Goal: Task Accomplishment & Management: Manage account settings

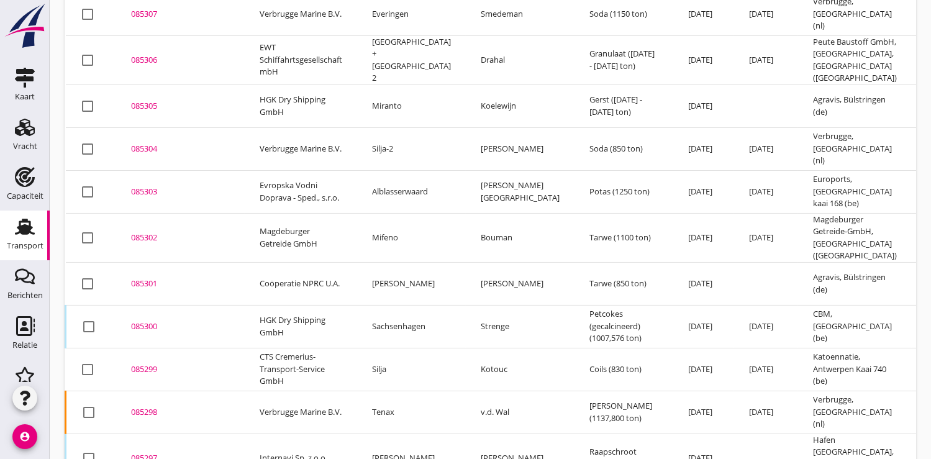
scroll to position [258, 0]
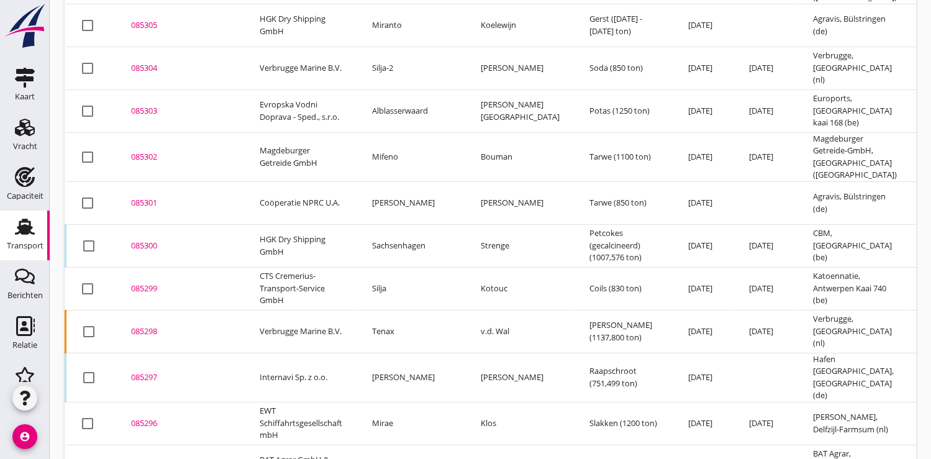
click at [140, 283] on div "085299" at bounding box center [180, 289] width 99 height 12
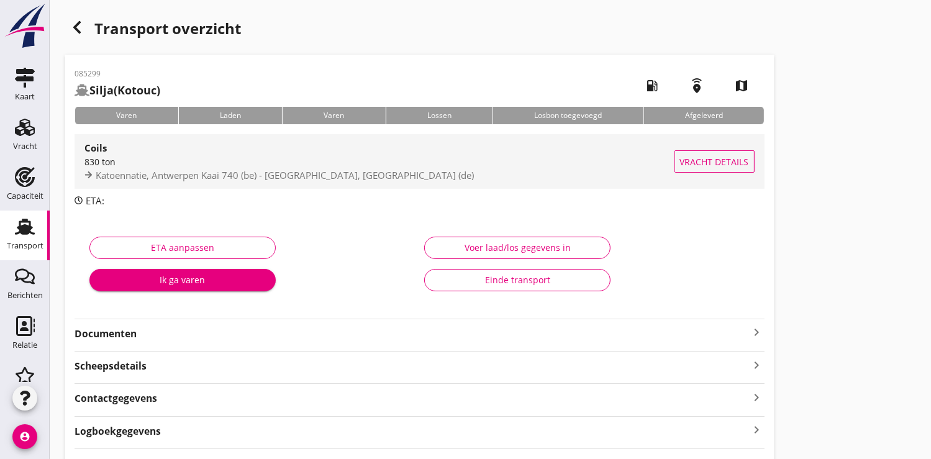
click at [242, 171] on span "Katoennatie, Antwerpen Kaai 740 (be) - [GEOGRAPHIC_DATA], [GEOGRAPHIC_DATA] (de)" at bounding box center [285, 175] width 378 height 12
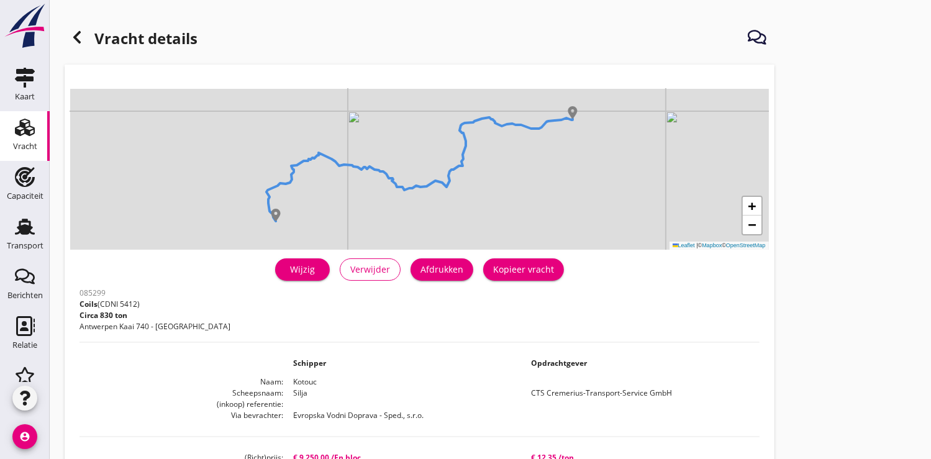
click at [302, 271] on div "Wijzig" at bounding box center [302, 269] width 35 height 13
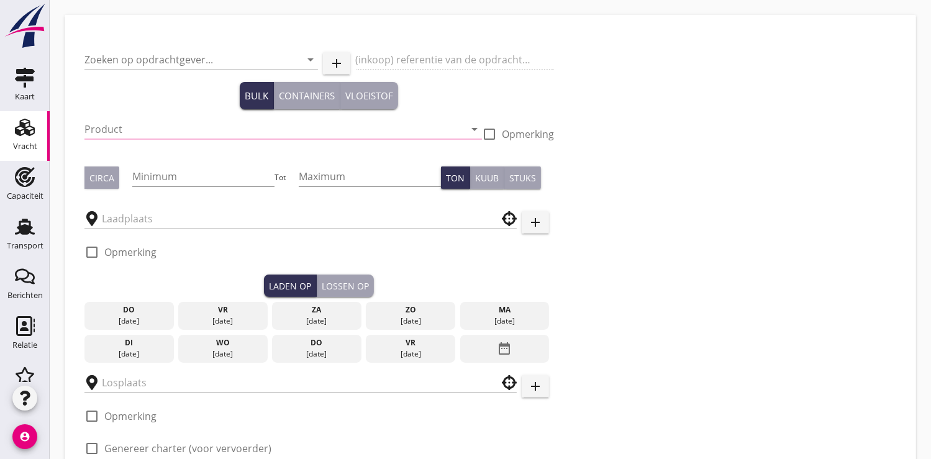
type input "CTS Cremerius-Transport-Service GmbH"
type input "Coils (5412)"
type input "830"
checkbox input "true"
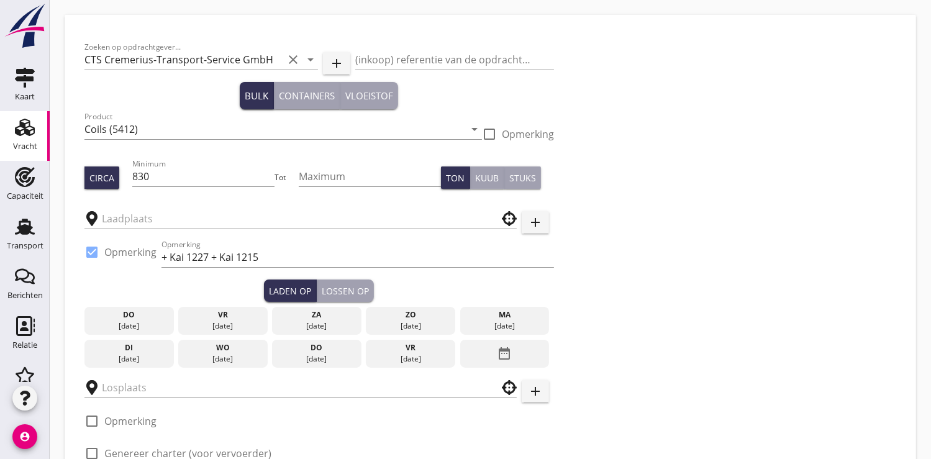
type input "Katoennatie"
type input "Coil Terminal"
checkbox input "true"
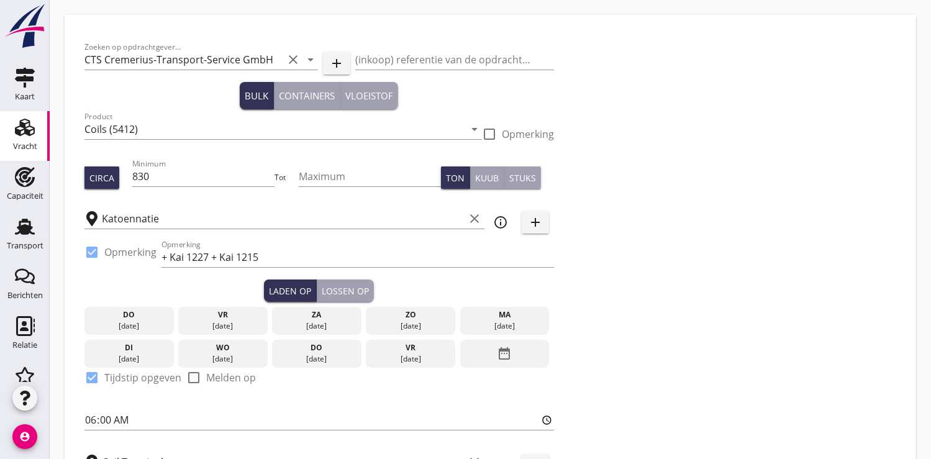
type input "9250"
radio input "false"
checkbox input "true"
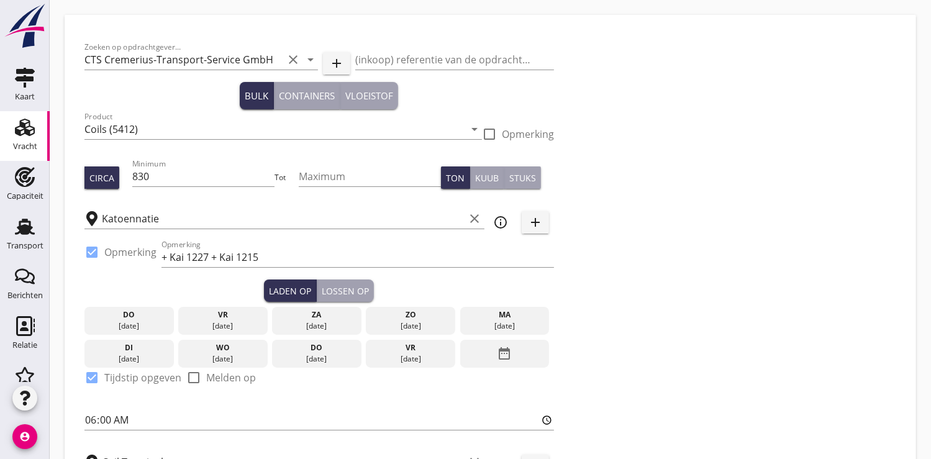
checkbox input "true"
type input "2"
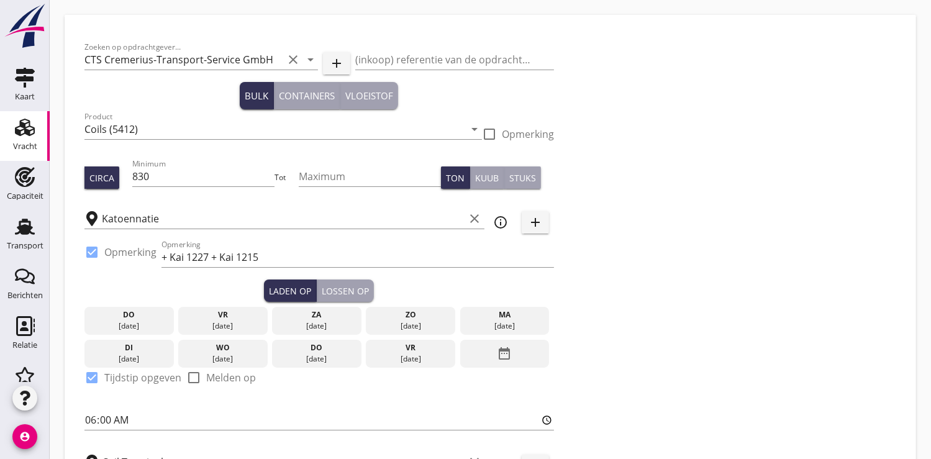
type input "2"
type input "12.35"
radio input "false"
checkbox input "true"
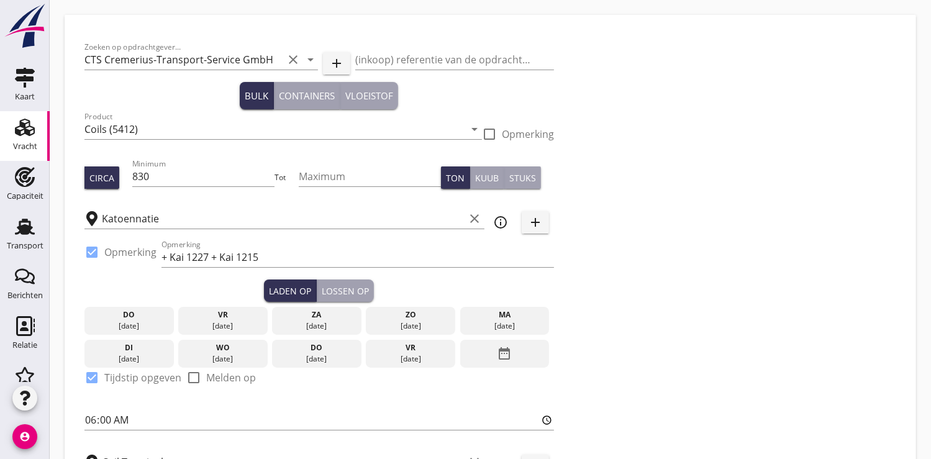
checkbox input "true"
type input "2"
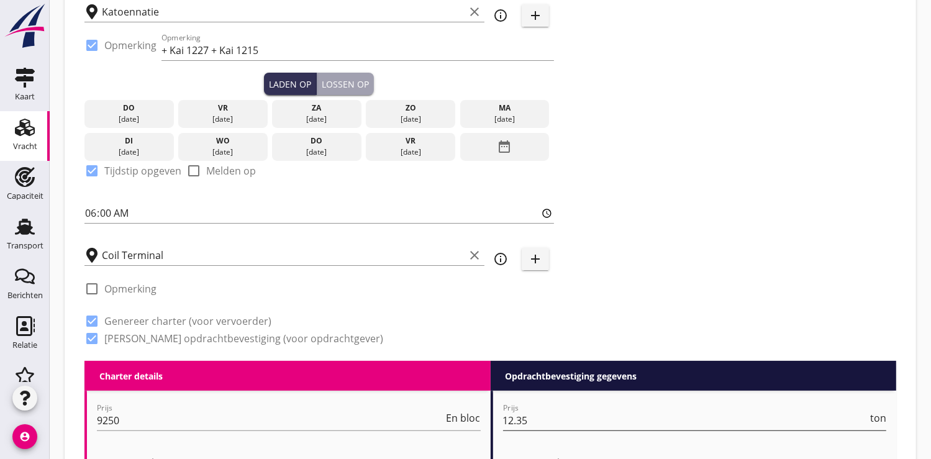
click at [534, 421] on input "12.35" at bounding box center [685, 421] width 365 height 20
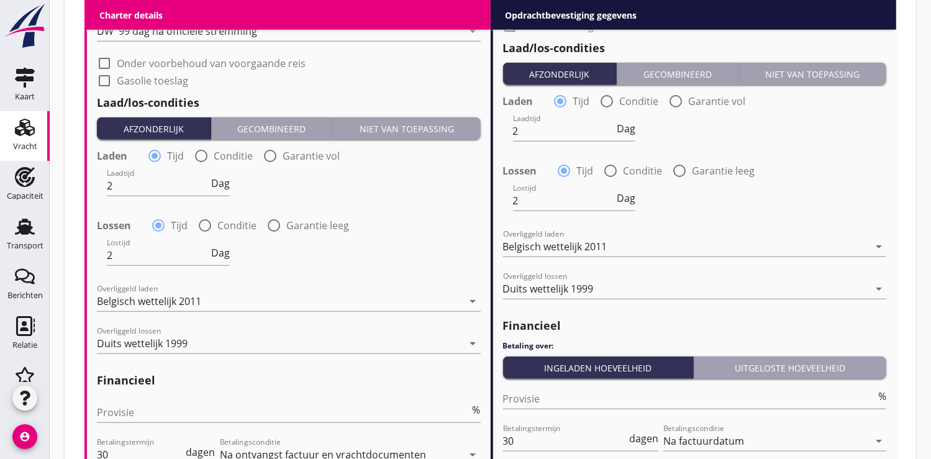
scroll to position [1431, 0]
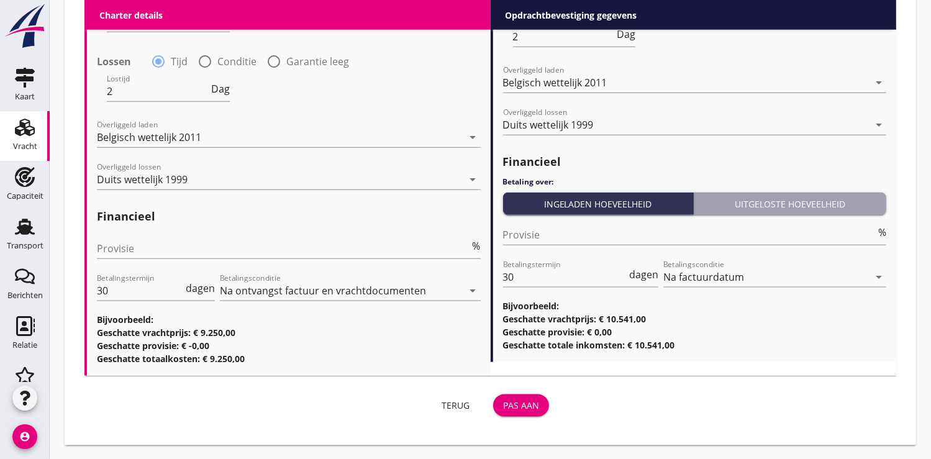
type input "12.70"
click at [522, 406] on div "Pas aan" at bounding box center [521, 405] width 36 height 13
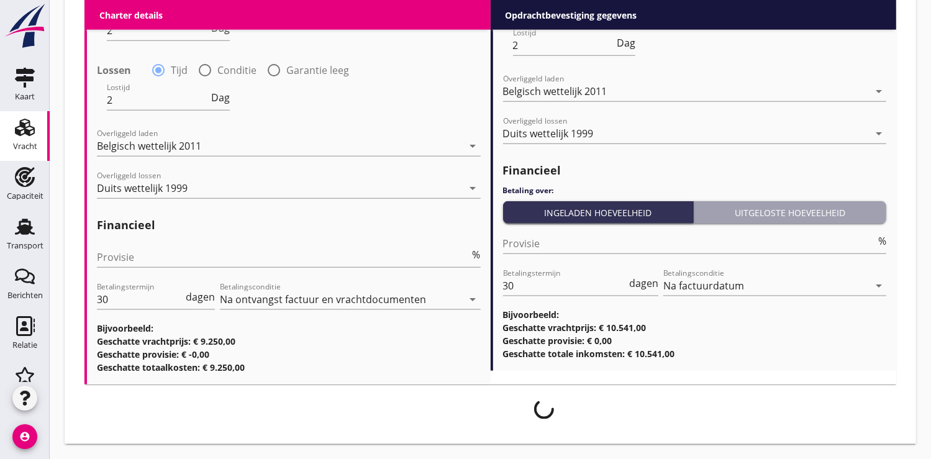
scroll to position [1421, 0]
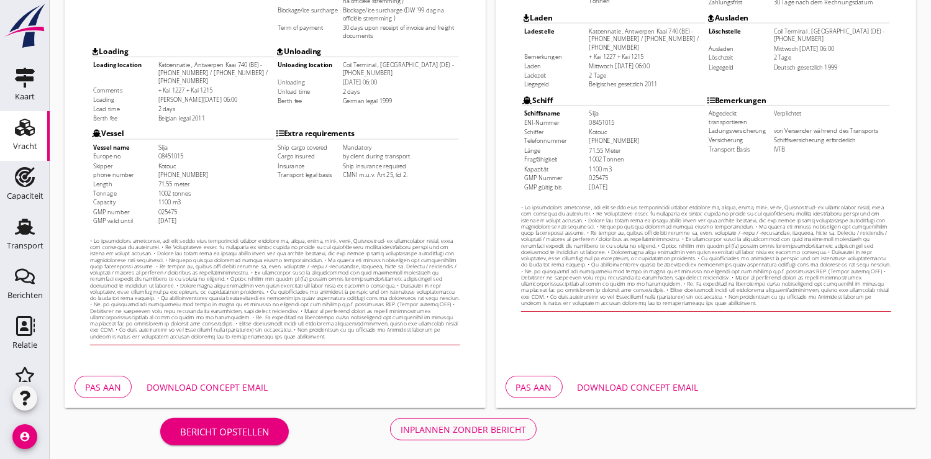
scroll to position [358, 0]
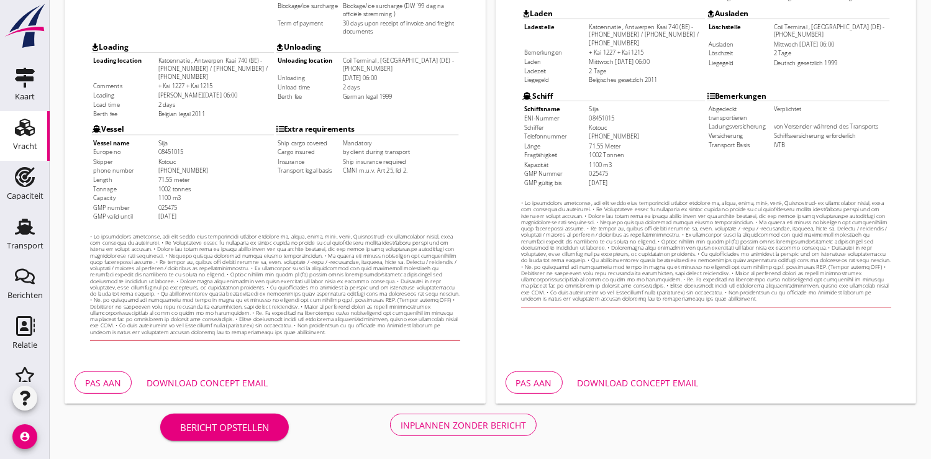
click at [451, 422] on div "Inplannen zonder bericht" at bounding box center [463, 425] width 125 height 13
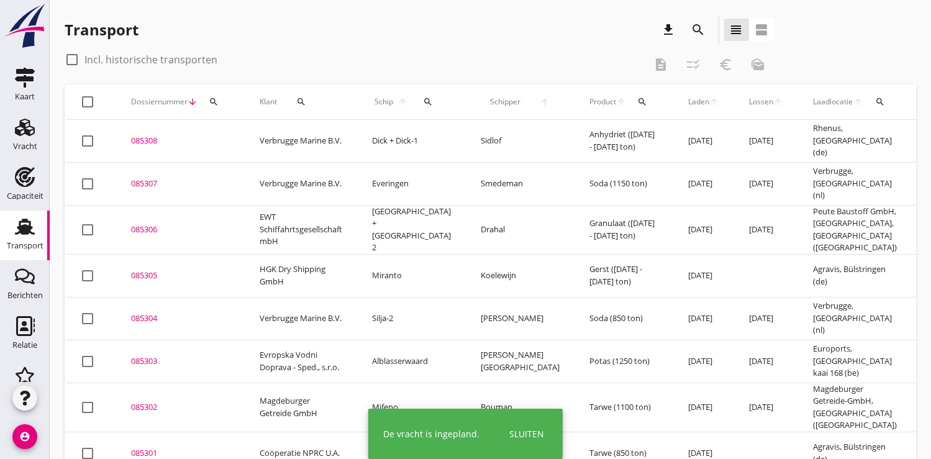
click at [535, 435] on div "Sluiten" at bounding box center [526, 433] width 35 height 13
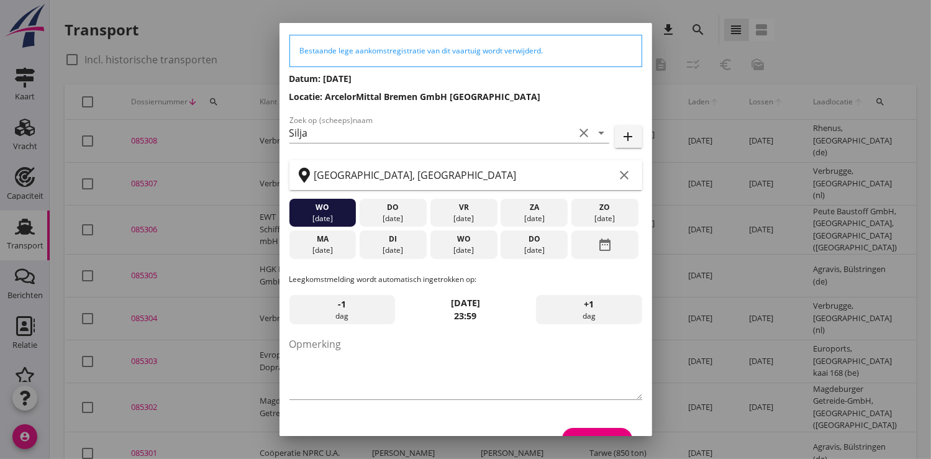
scroll to position [68, 0]
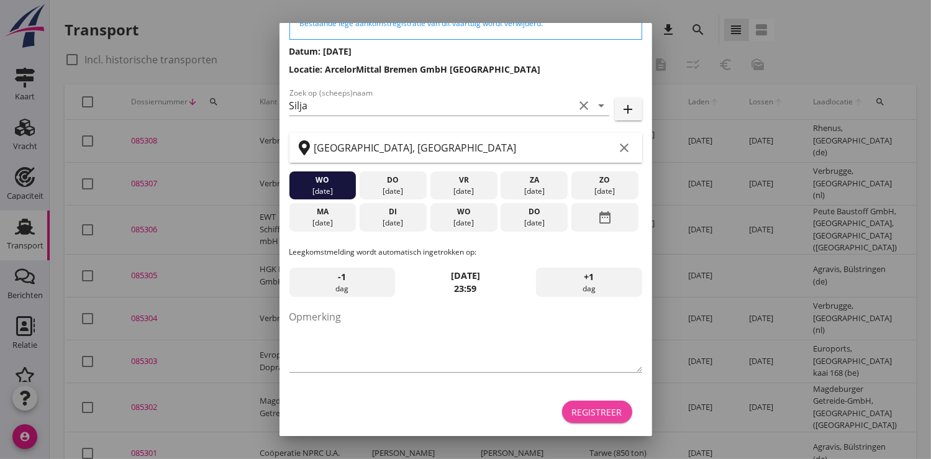
click at [578, 415] on div "Registreer" at bounding box center [597, 412] width 50 height 13
